Goal: Use online tool/utility: Utilize a website feature to perform a specific function

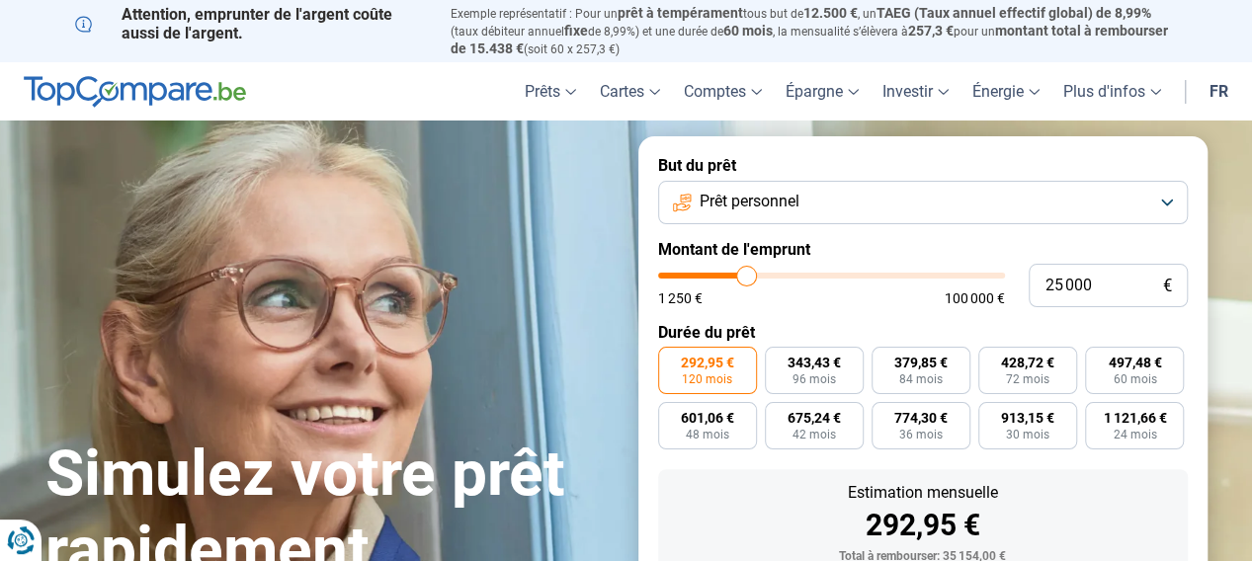
type input "25 750"
type input "25750"
type input "25 500"
type input "25500"
type input "25 250"
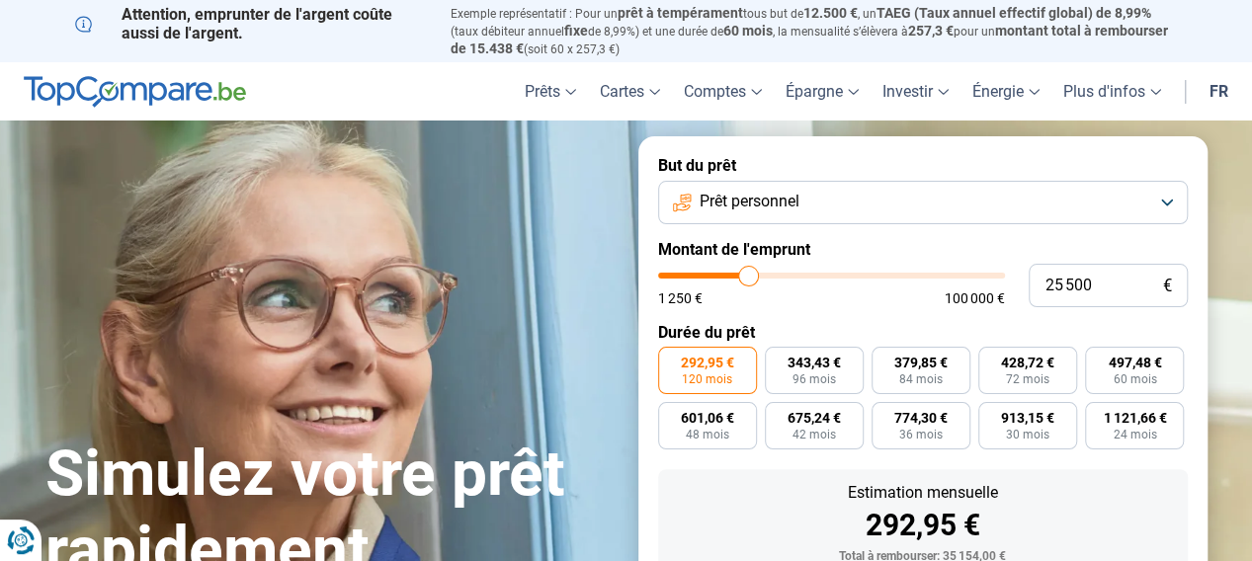
type input "25250"
type input "25 000"
type input "25000"
type input "24 750"
type input "24750"
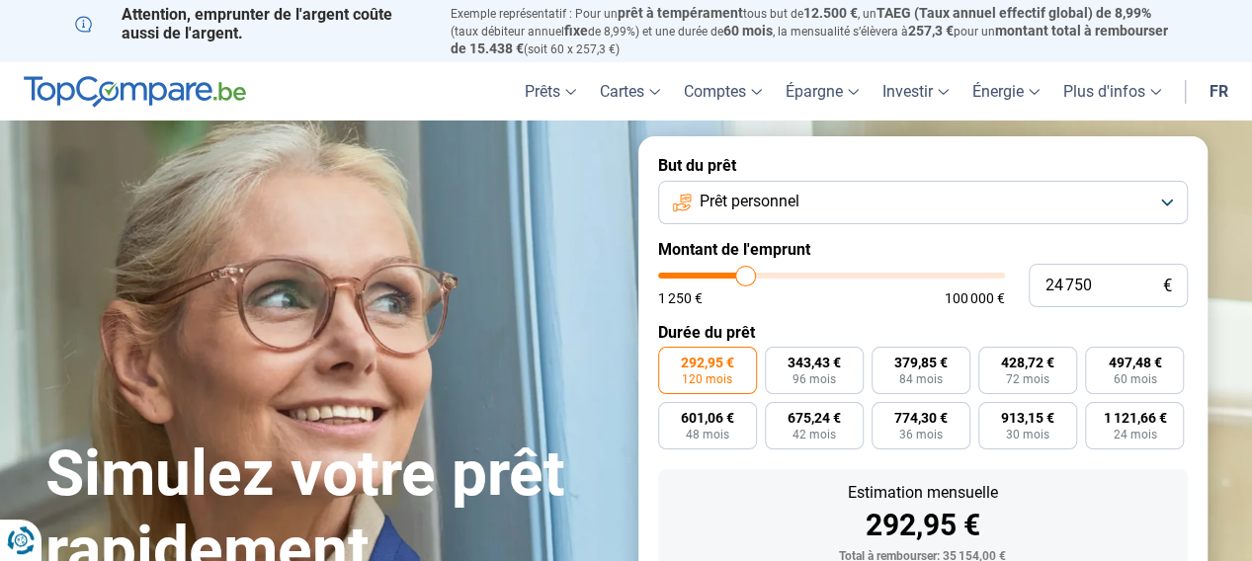
type input "24 500"
type input "24500"
type input "24 250"
type input "24250"
type input "24 000"
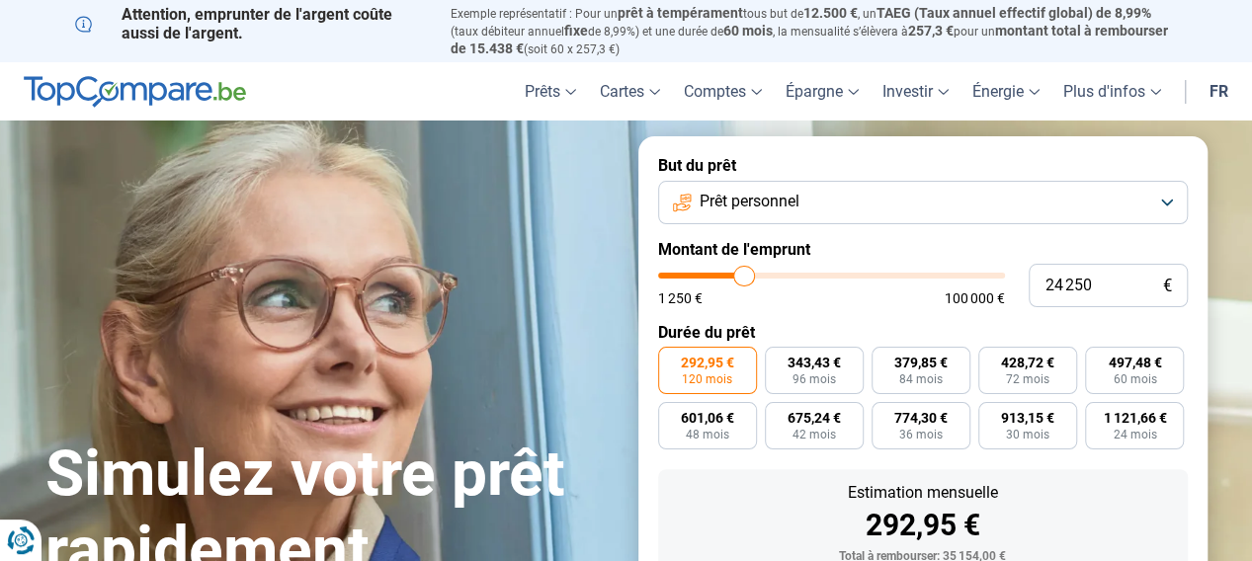
type input "24000"
type input "23 250"
type input "23250"
type input "23 000"
type input "23000"
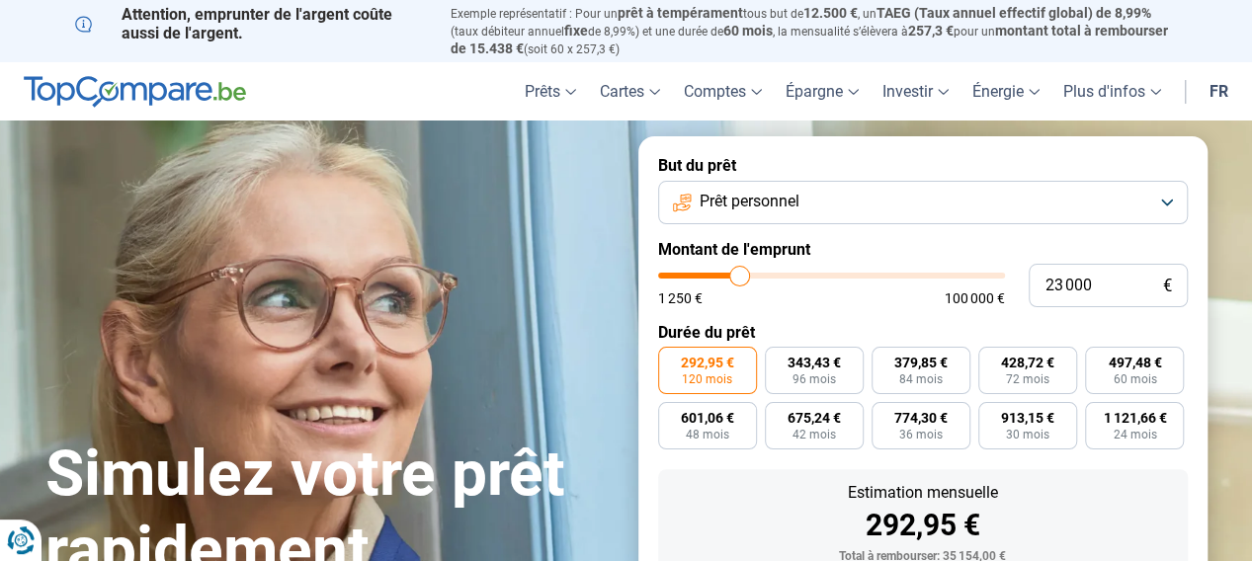
type input "22 750"
type input "22750"
type input "22 000"
type input "22000"
type input "21 750"
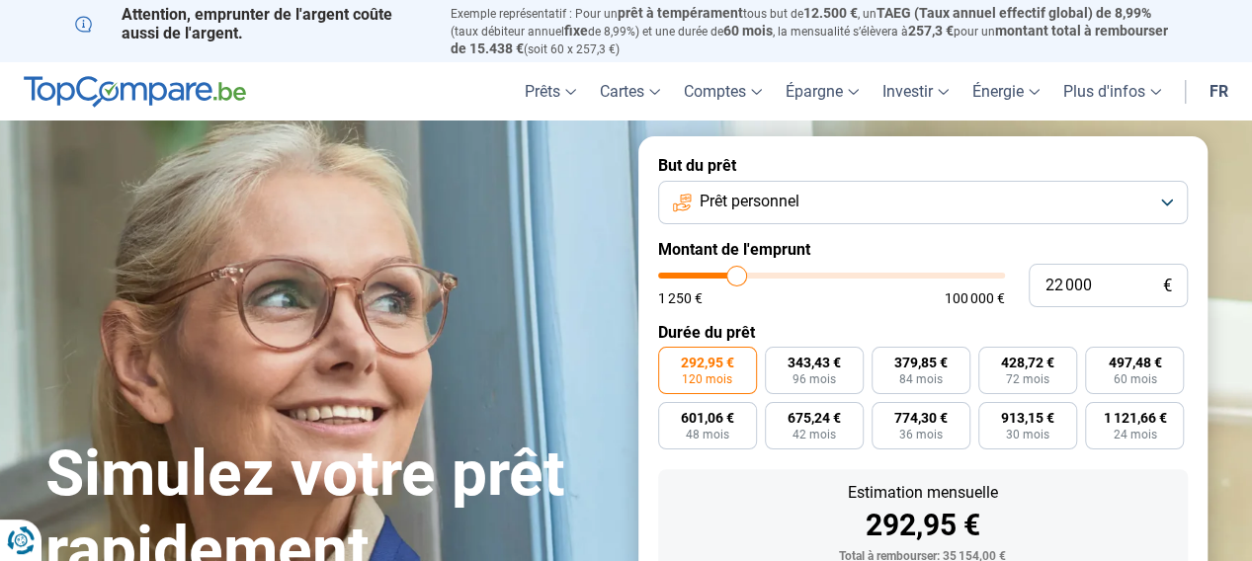
type input "21750"
type input "21 500"
type input "21500"
type input "21 250"
type input "21250"
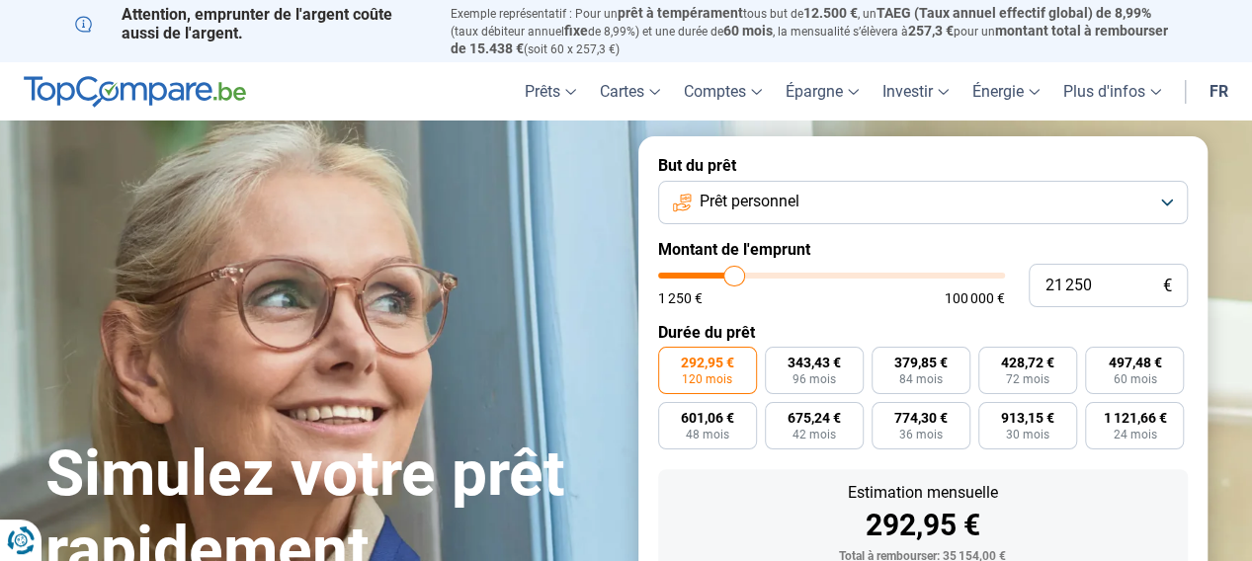
type input "21 000"
type input "21000"
type input "20 750"
type input "20750"
type input "20 250"
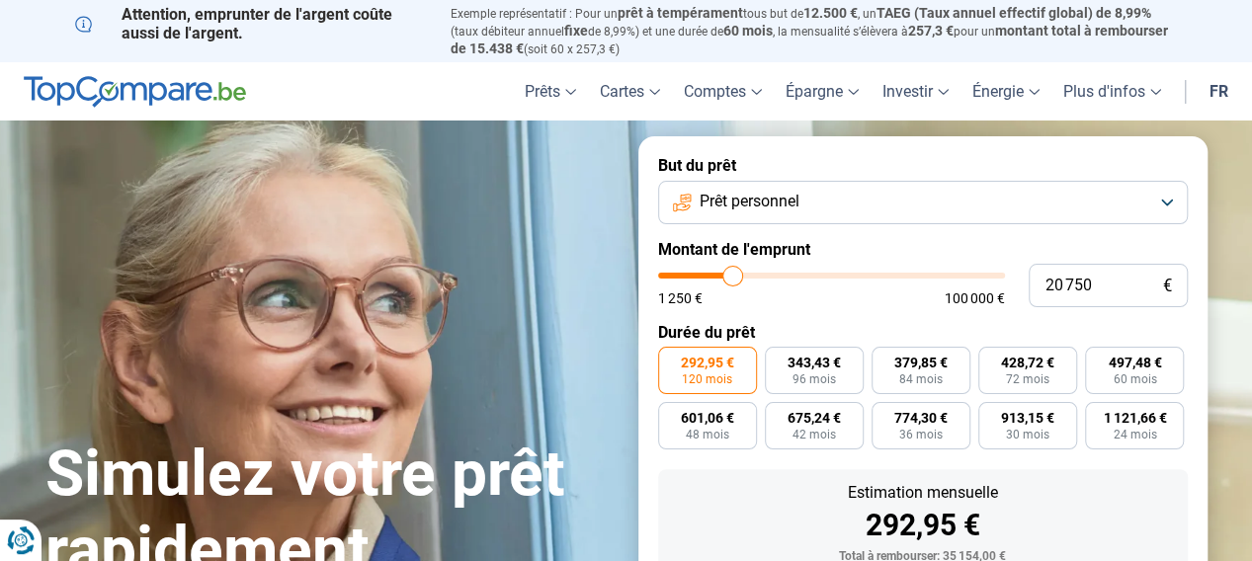
type input "20250"
type input "20 000"
type input "20000"
type input "19 750"
type input "19750"
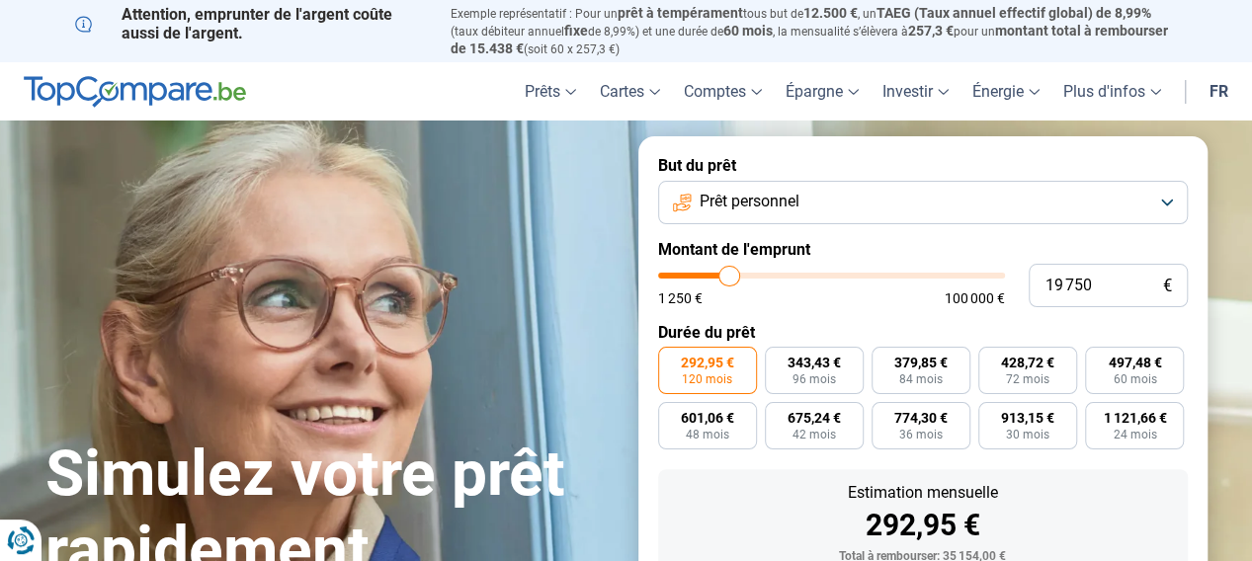
type input "20 000"
drag, startPoint x: 749, startPoint y: 276, endPoint x: 731, endPoint y: 292, distance: 24.6
type input "20000"
click at [731, 279] on input "range" at bounding box center [831, 276] width 347 height 6
radio input "true"
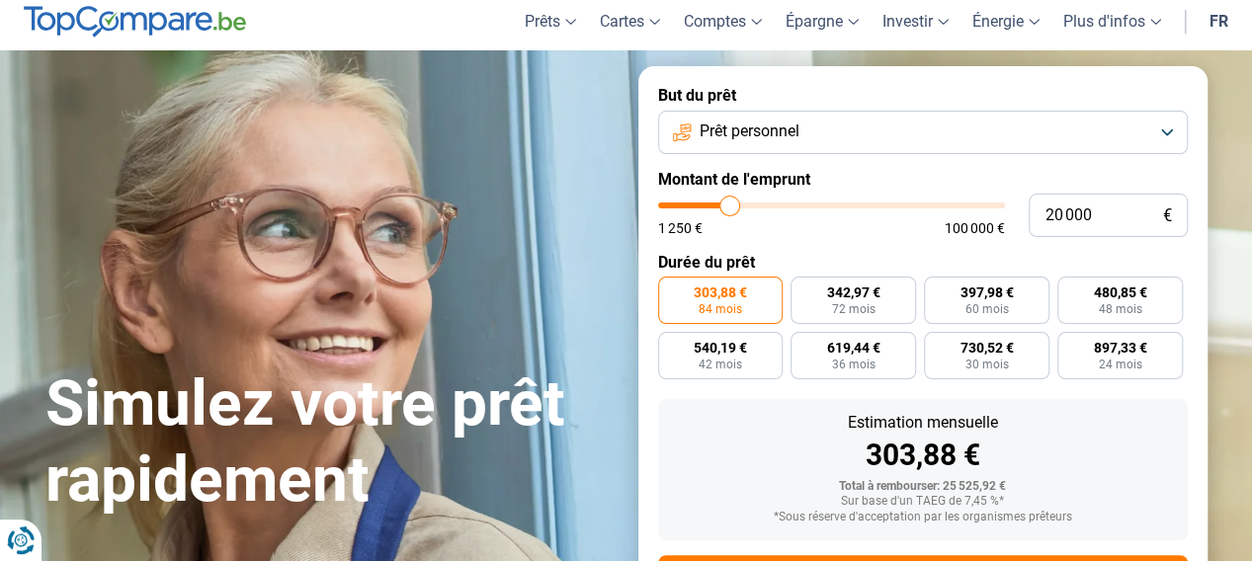
scroll to position [69, 0]
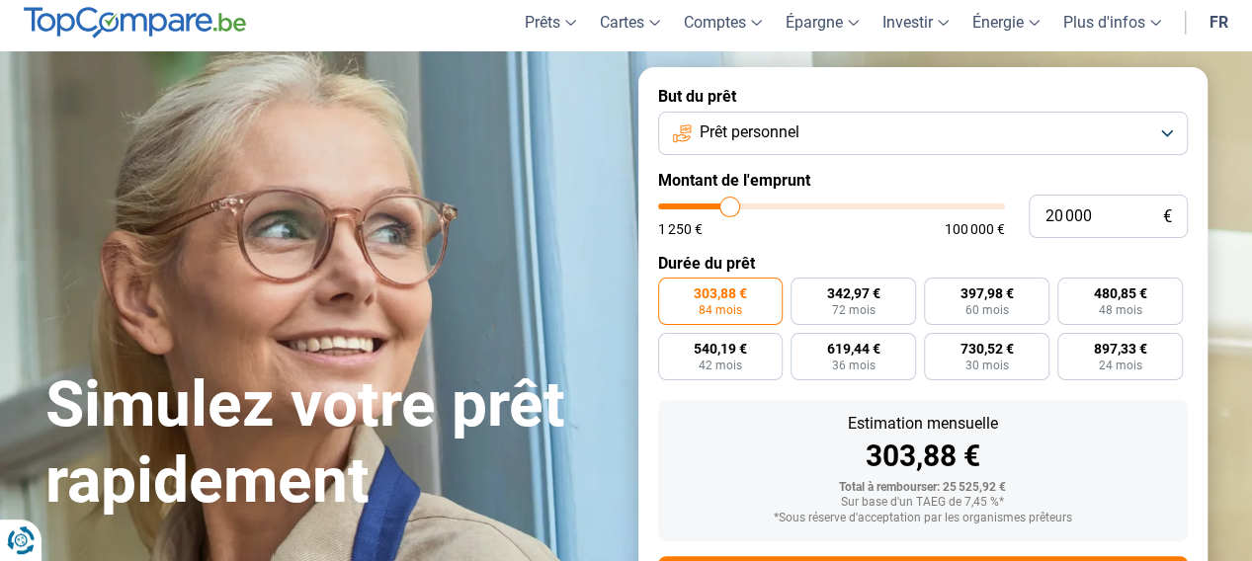
type input "19 750"
type input "19750"
type input "20 250"
type input "20250"
type input "20 750"
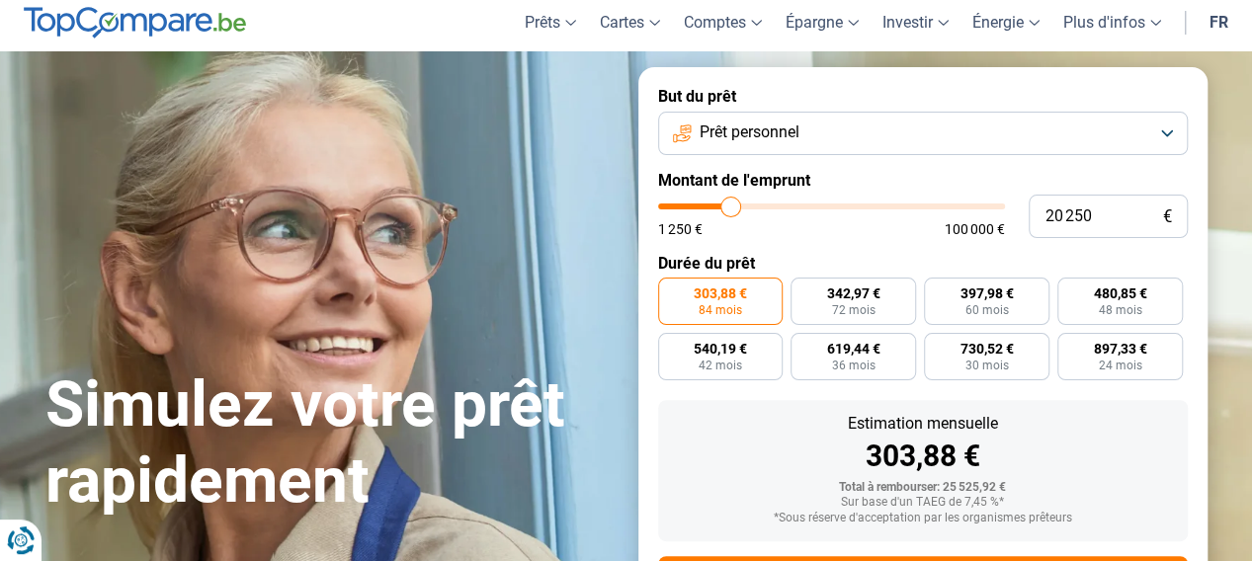
type input "20750"
type input "21 000"
type input "21000"
type input "21 750"
type input "21750"
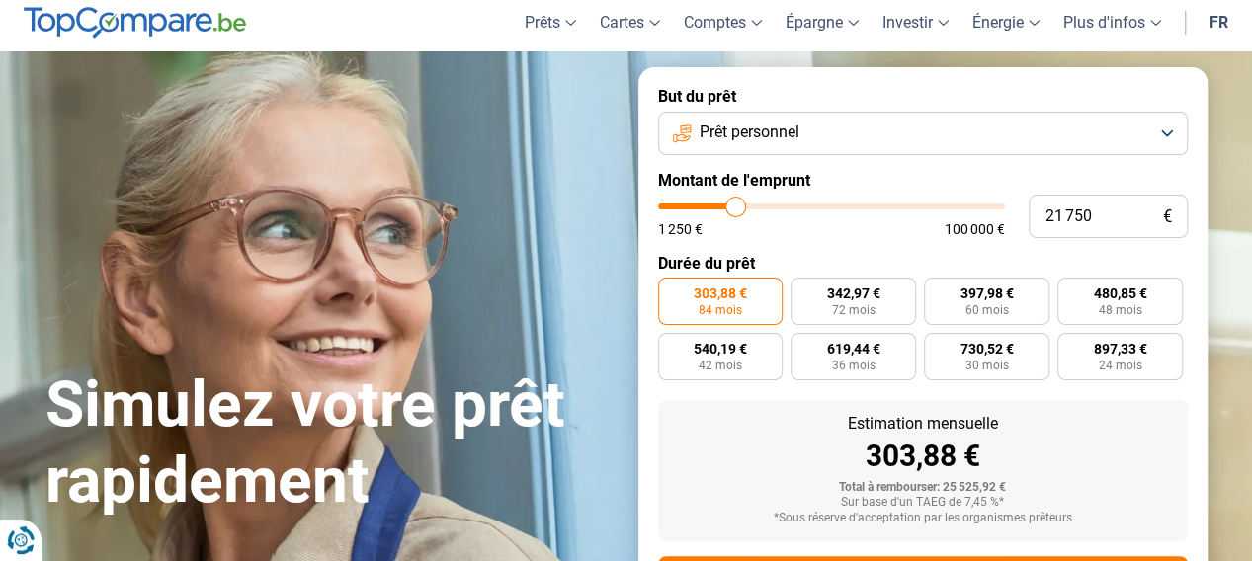
type input "22 000"
type input "22000"
type input "22 500"
type input "22500"
type input "23 000"
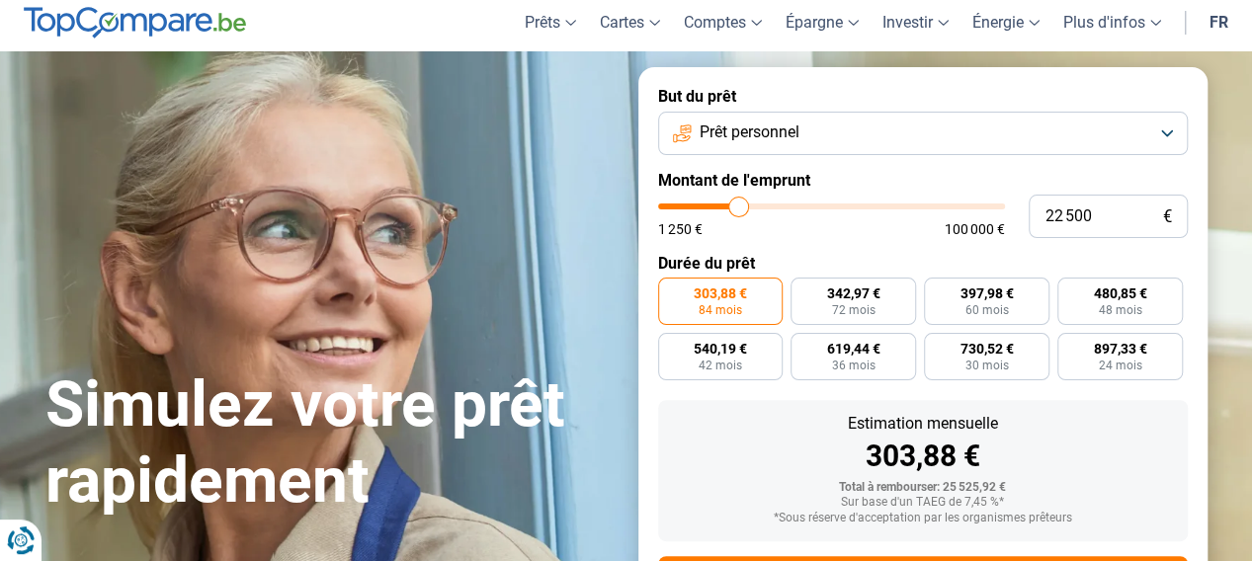
type input "23000"
type input "23 250"
type input "23250"
type input "23 500"
type input "23500"
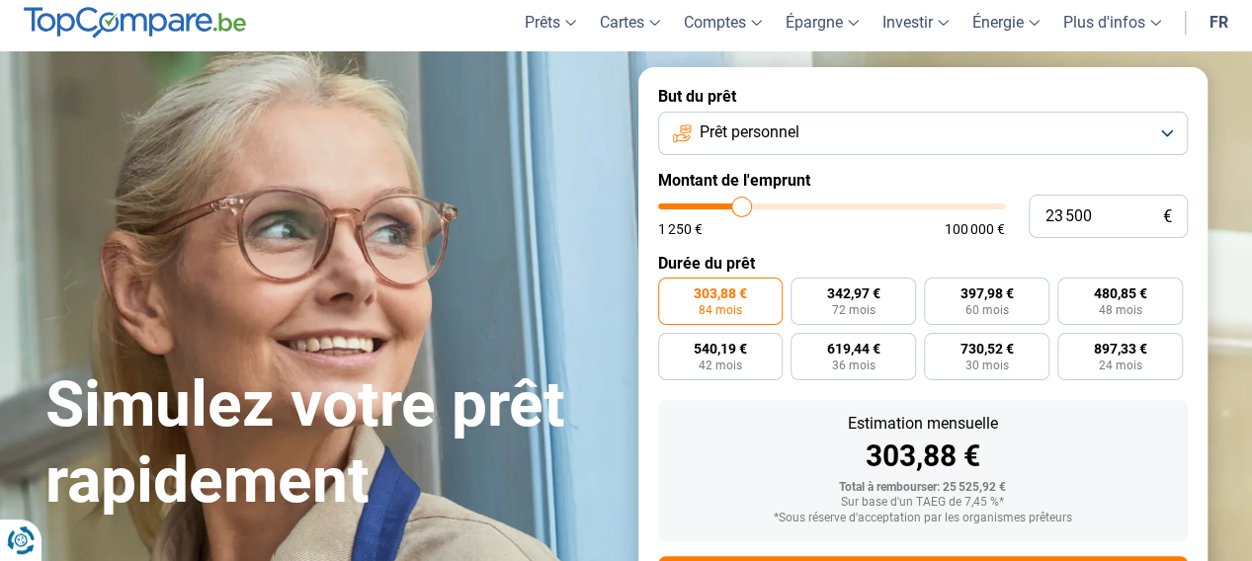
type input "24 000"
type input "24000"
type input "24 250"
type input "24250"
type input "24 500"
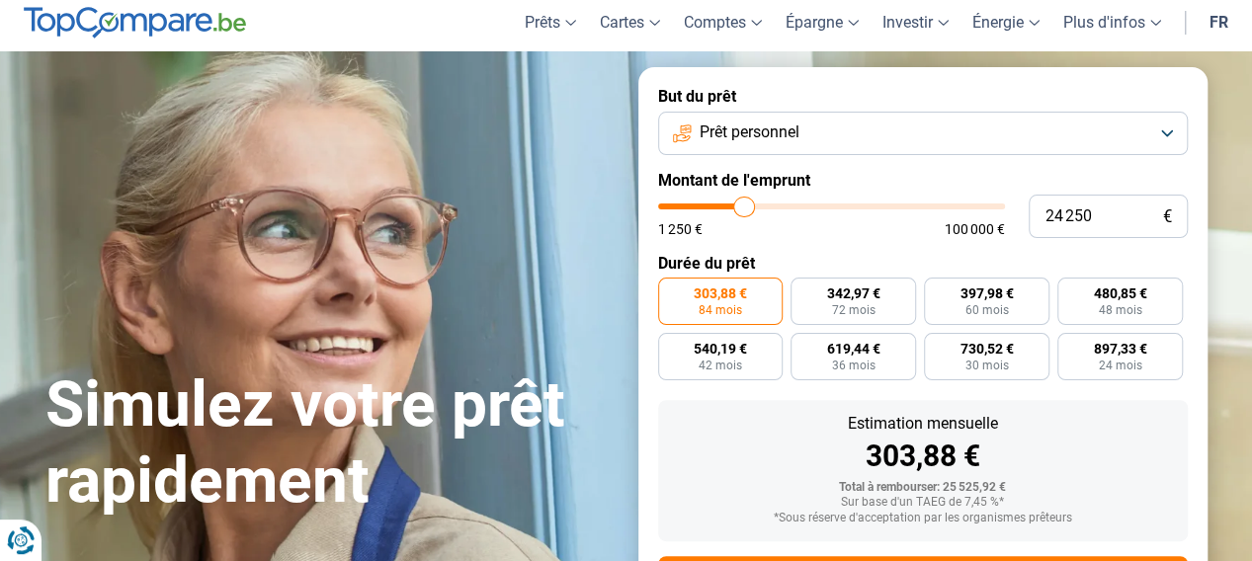
type input "24500"
type input "25 000"
type input "25000"
type input "25 250"
type input "25250"
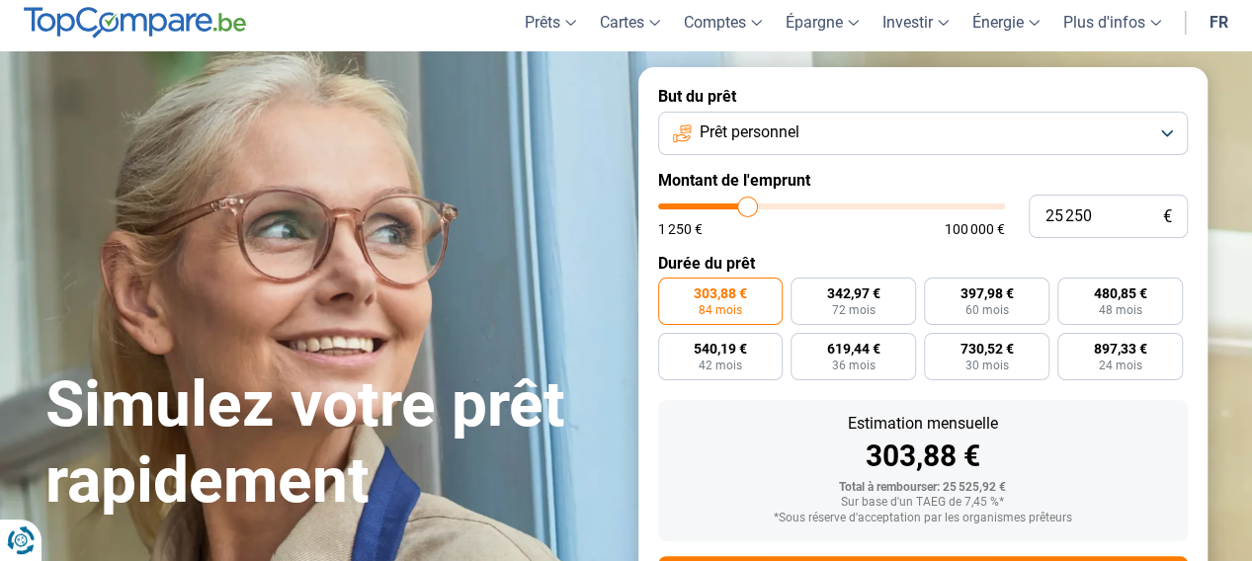
type input "25 500"
type input "25500"
type input "25 750"
type input "25750"
type input "26 250"
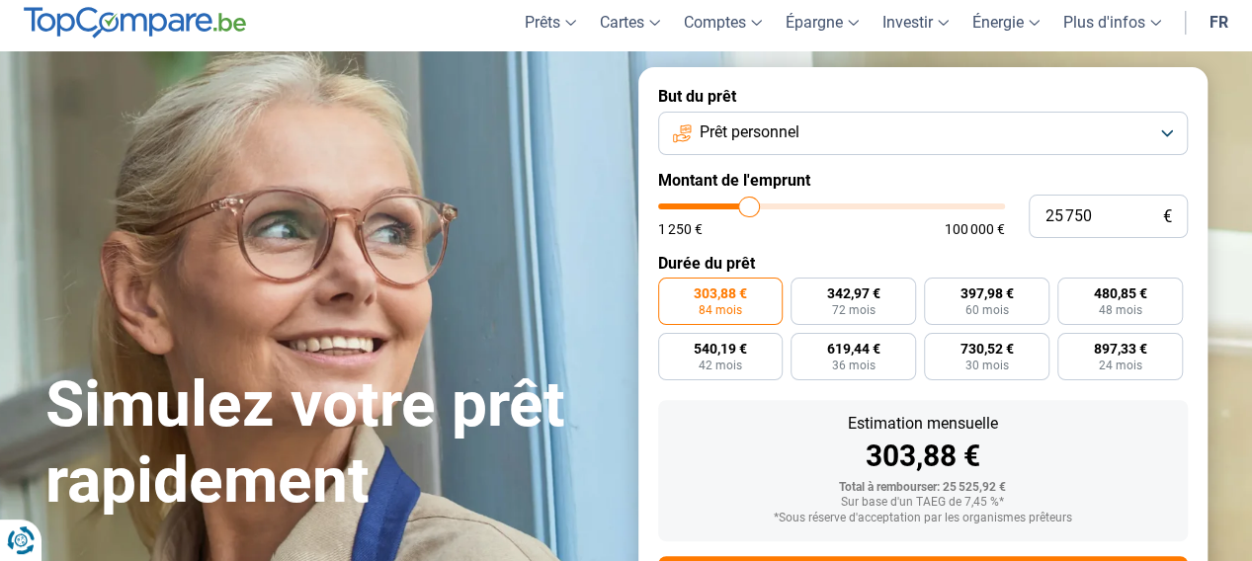
type input "26250"
type input "26 000"
drag, startPoint x: 729, startPoint y: 209, endPoint x: 750, endPoint y: 211, distance: 21.8
type input "26000"
click at [750, 210] on input "range" at bounding box center [831, 207] width 347 height 6
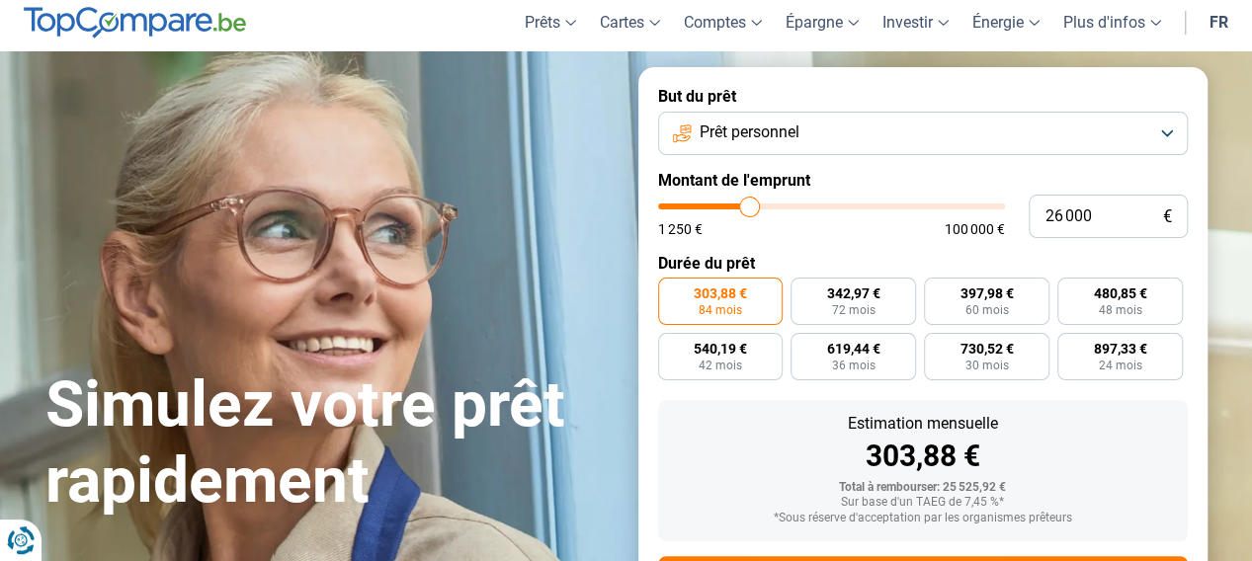
radio input "false"
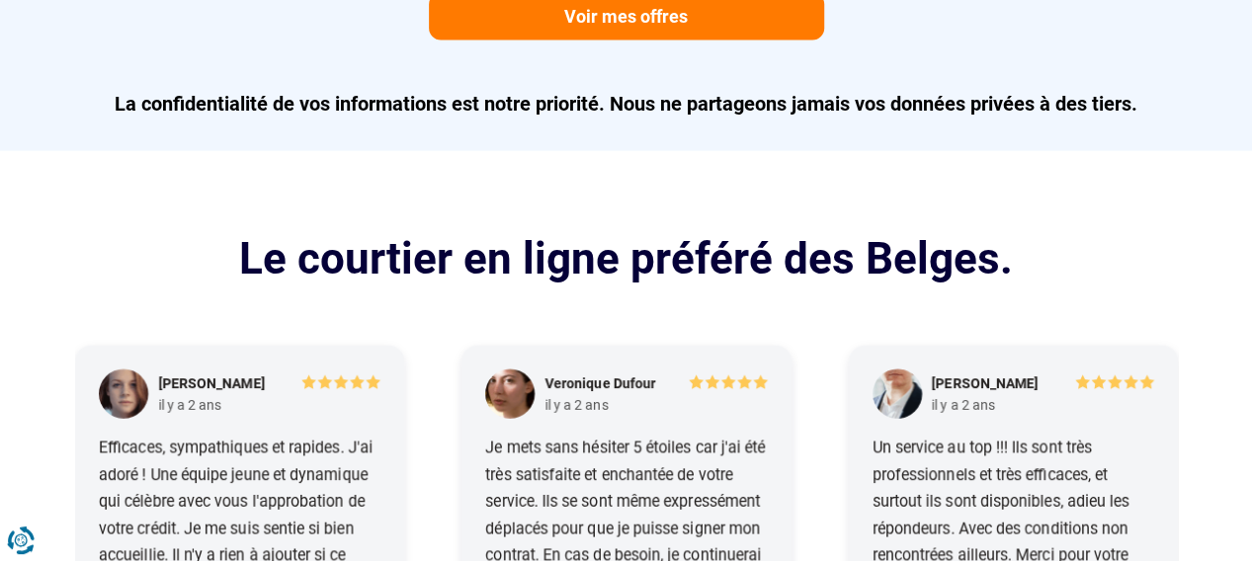
scroll to position [2145, 0]
